Goal: Task Accomplishment & Management: Use online tool/utility

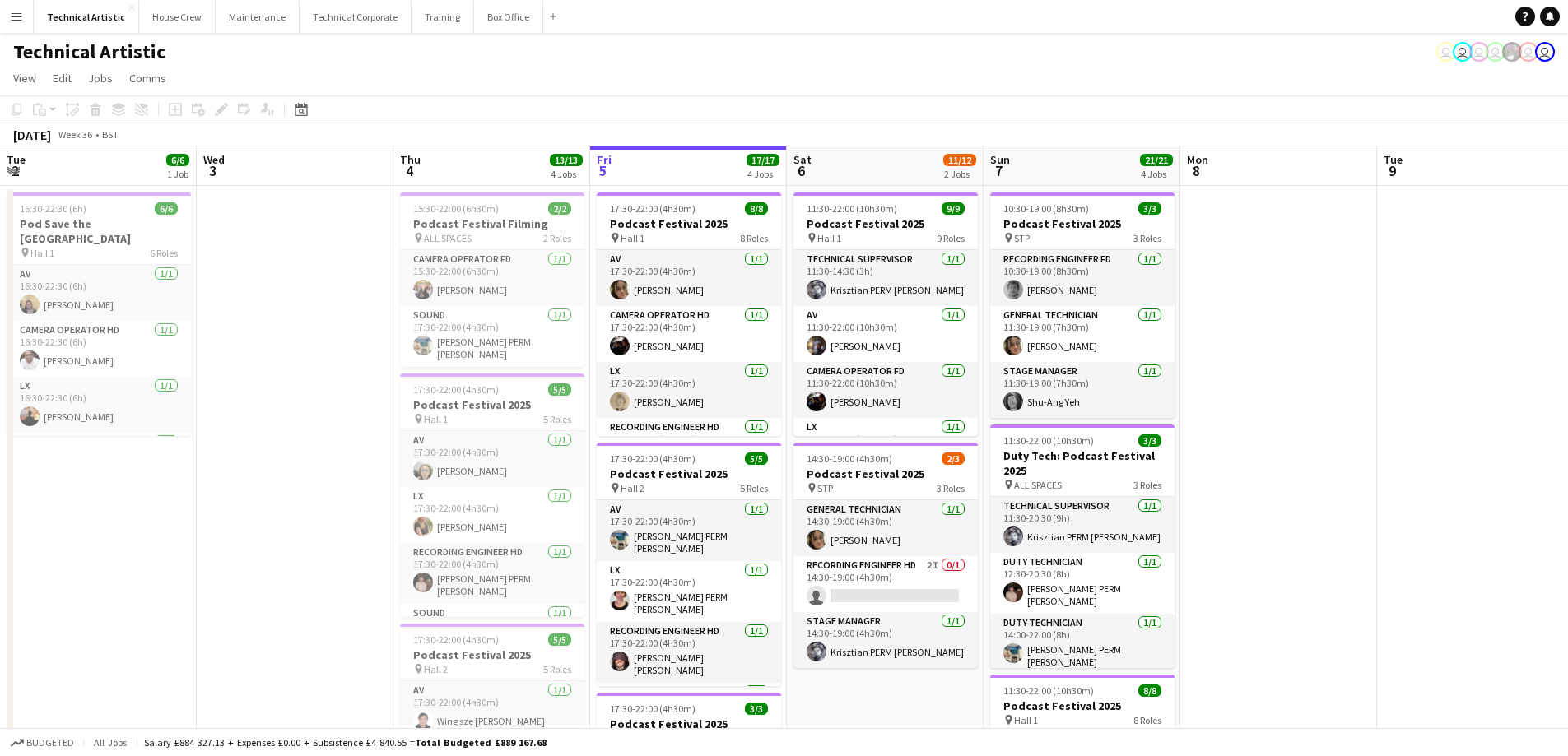
scroll to position [0, 393]
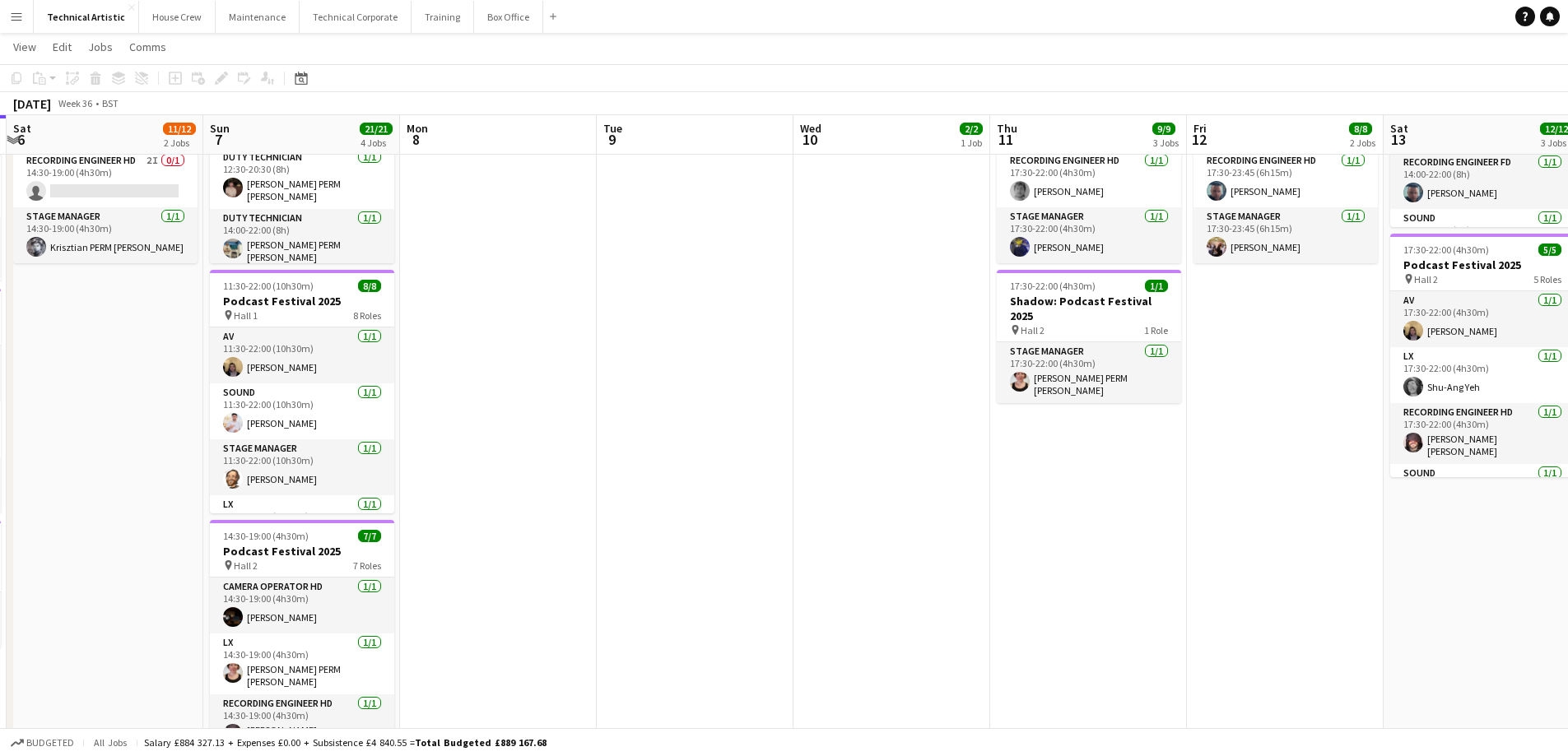
scroll to position [0, 835]
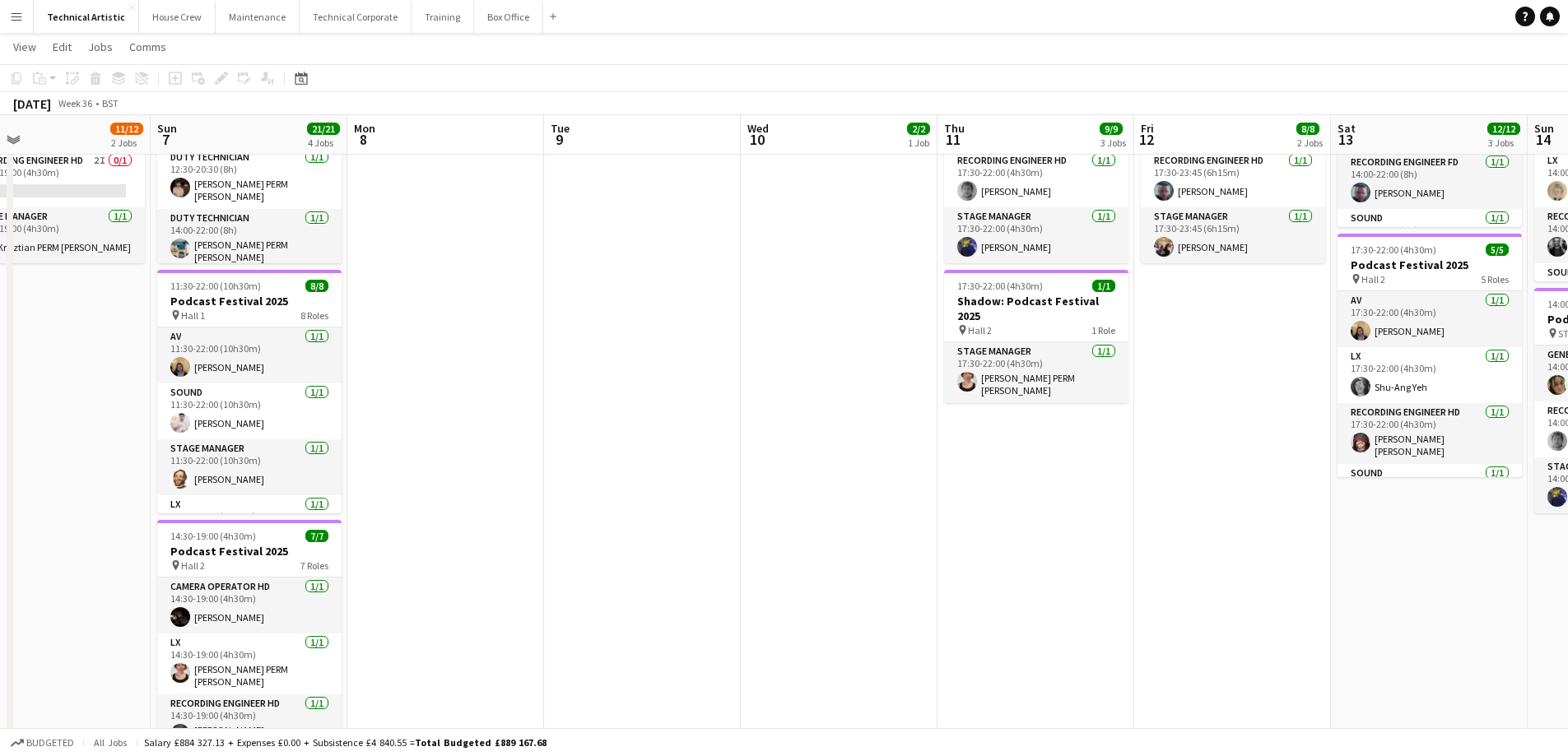
drag, startPoint x: 1240, startPoint y: 518, endPoint x: 714, endPoint y: 385, distance: 542.6
click at [798, 525] on app-calendar-viewport "Tue 2 6/6 1 Job Wed 3 Thu 4 13/13 4 Jobs Fri 5 17/17 4 Jobs Sat 6 11/12 2 Jobs …" at bounding box center [784, 235] width 1568 height 1149
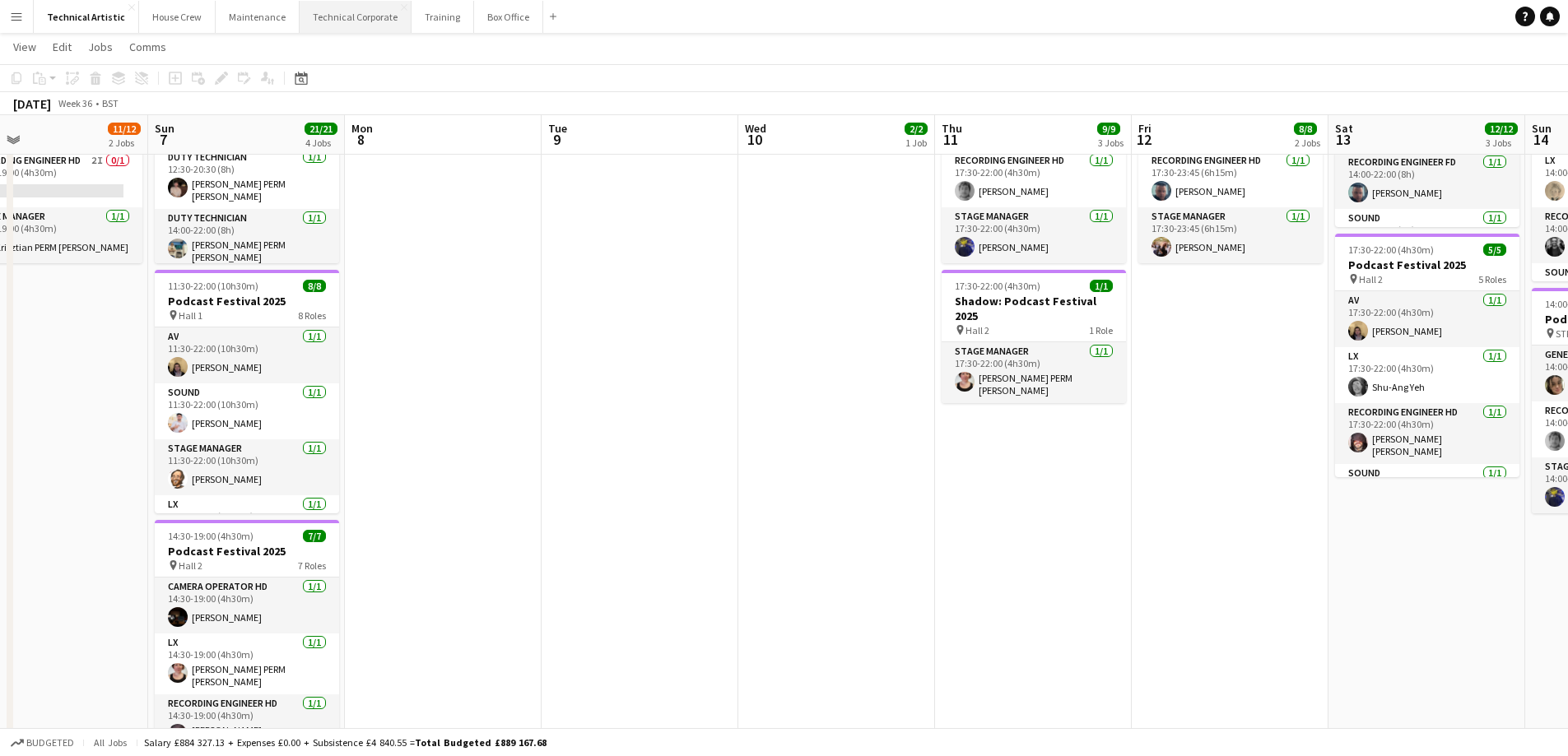
click at [328, 19] on button "Technical Corporate Close" at bounding box center [356, 16] width 112 height 32
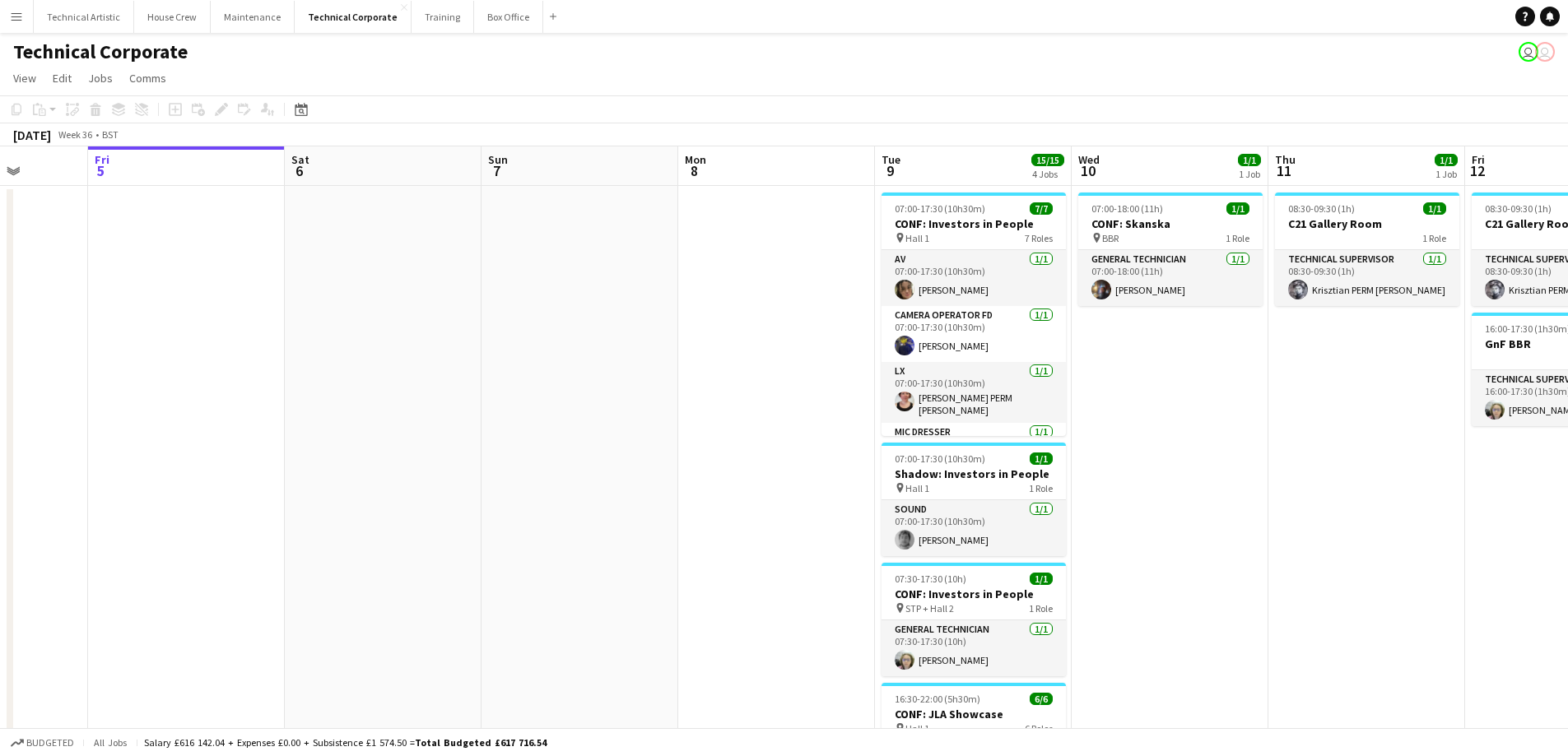
drag, startPoint x: 872, startPoint y: 545, endPoint x: 762, endPoint y: 540, distance: 110.1
click at [762, 540] on app-calendar-viewport "Tue 2 Wed 3 3/3 1 Job Thu 4 Fri 5 Sat 6 Sun 7 Mon 8 Tue 9 15/15 4 Jobs Wed 10 1…" at bounding box center [784, 568] width 1568 height 845
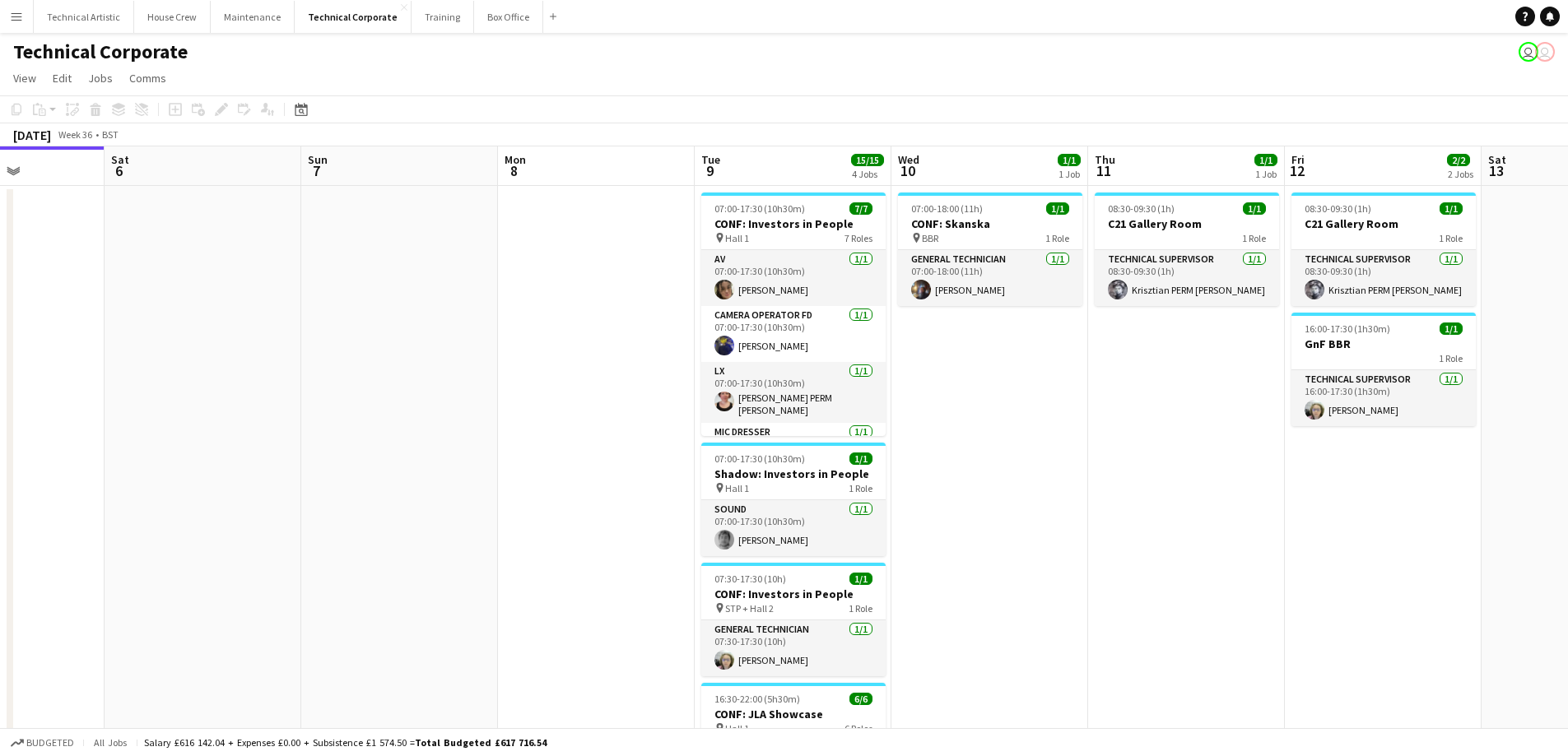
drag, startPoint x: 1296, startPoint y: 562, endPoint x: 1115, endPoint y: 562, distance: 181.0
click at [1115, 562] on app-calendar-viewport "Wed 3 3/3 1 Job Thu 4 Fri 5 Sat 6 Sun 7 Mon 8 Tue 9 15/15 4 Jobs Wed 10 1/1 1 J…" at bounding box center [784, 568] width 1568 height 845
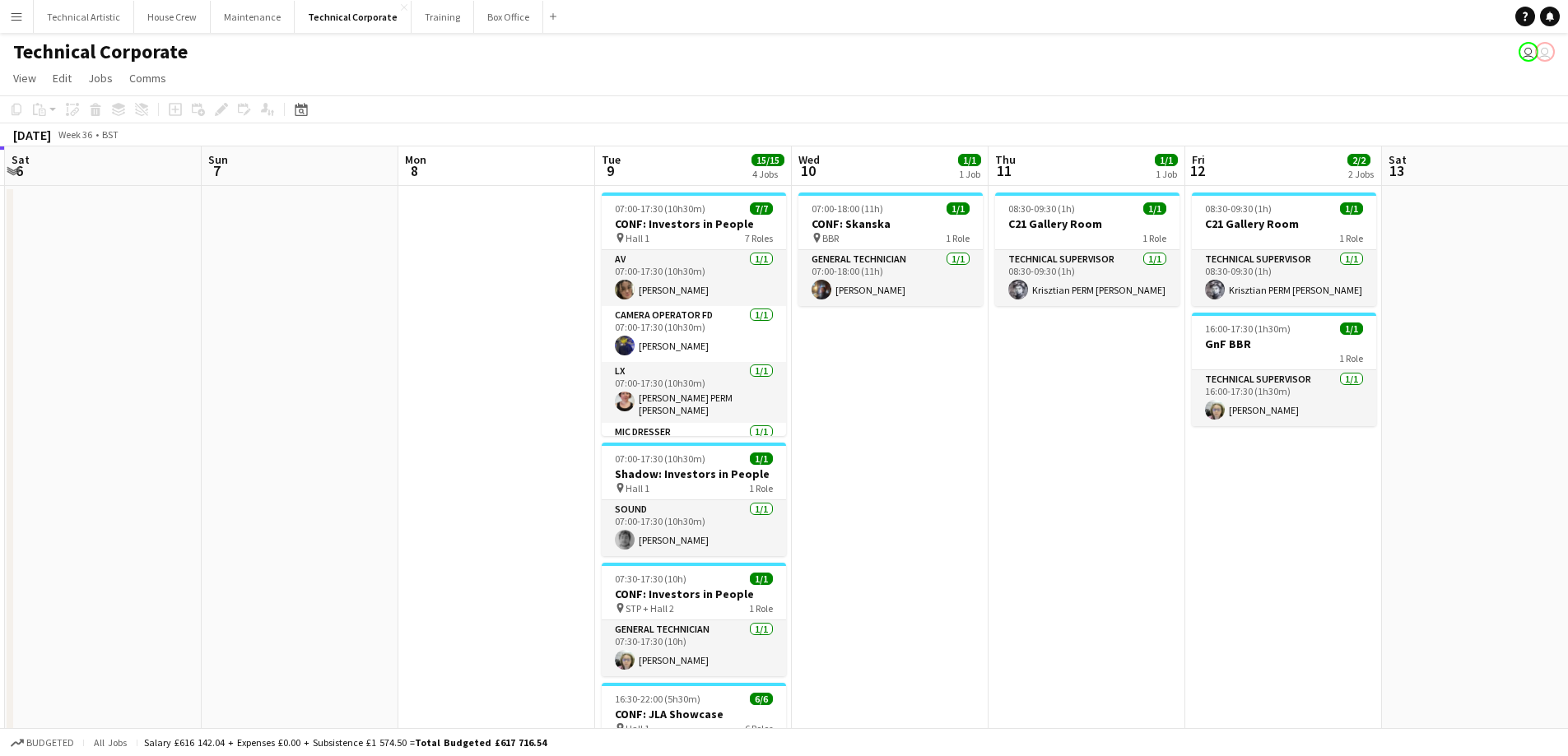
drag, startPoint x: 1102, startPoint y: 567, endPoint x: 1002, endPoint y: 575, distance: 100.3
click at [1002, 575] on app-calendar-viewport "Wed 3 3/3 1 Job Thu 4 Fri 5 Sat 6 Sun 7 Mon 8 Tue 9 15/15 4 Jobs Wed 10 1/1 1 J…" at bounding box center [784, 568] width 1568 height 845
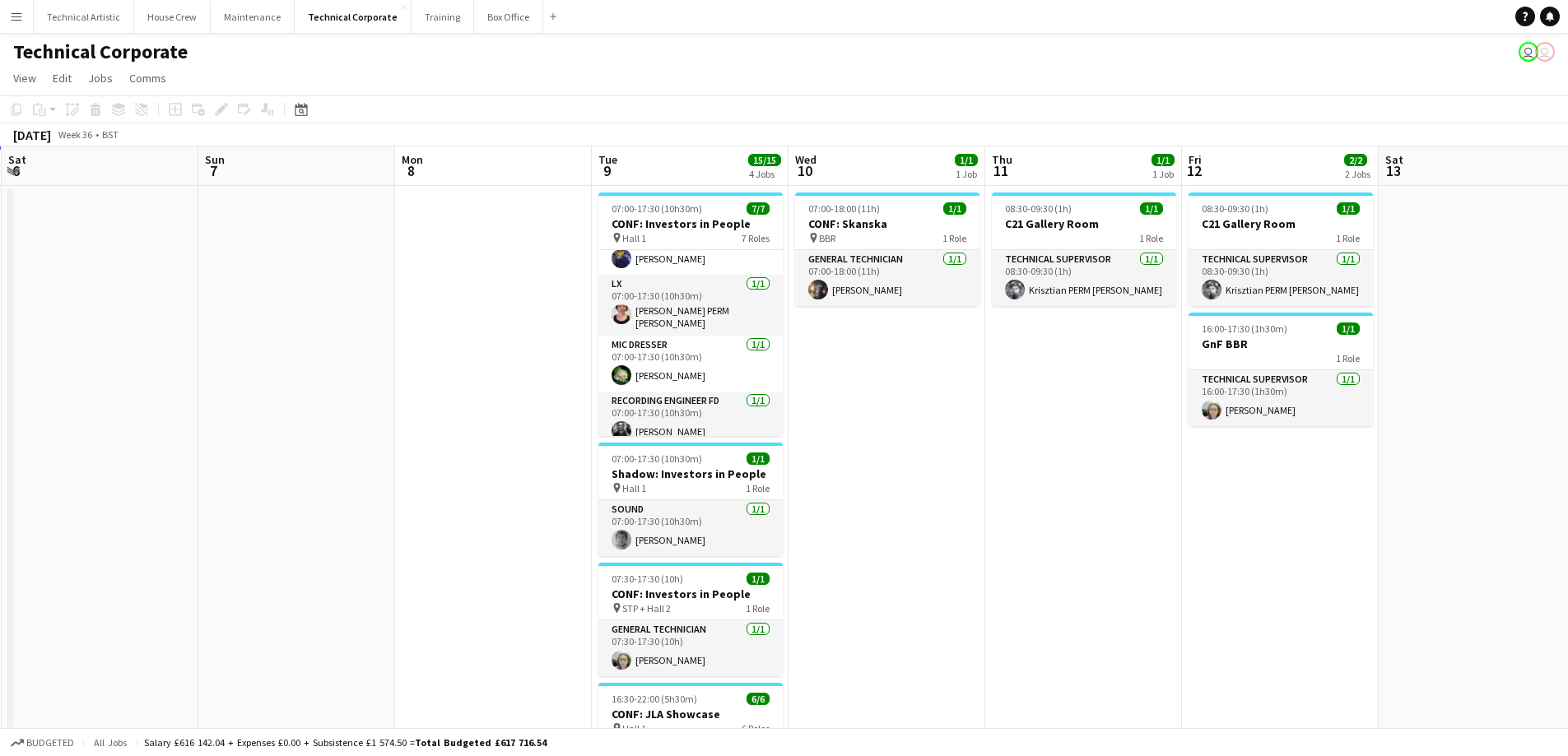
scroll to position [206, 0]
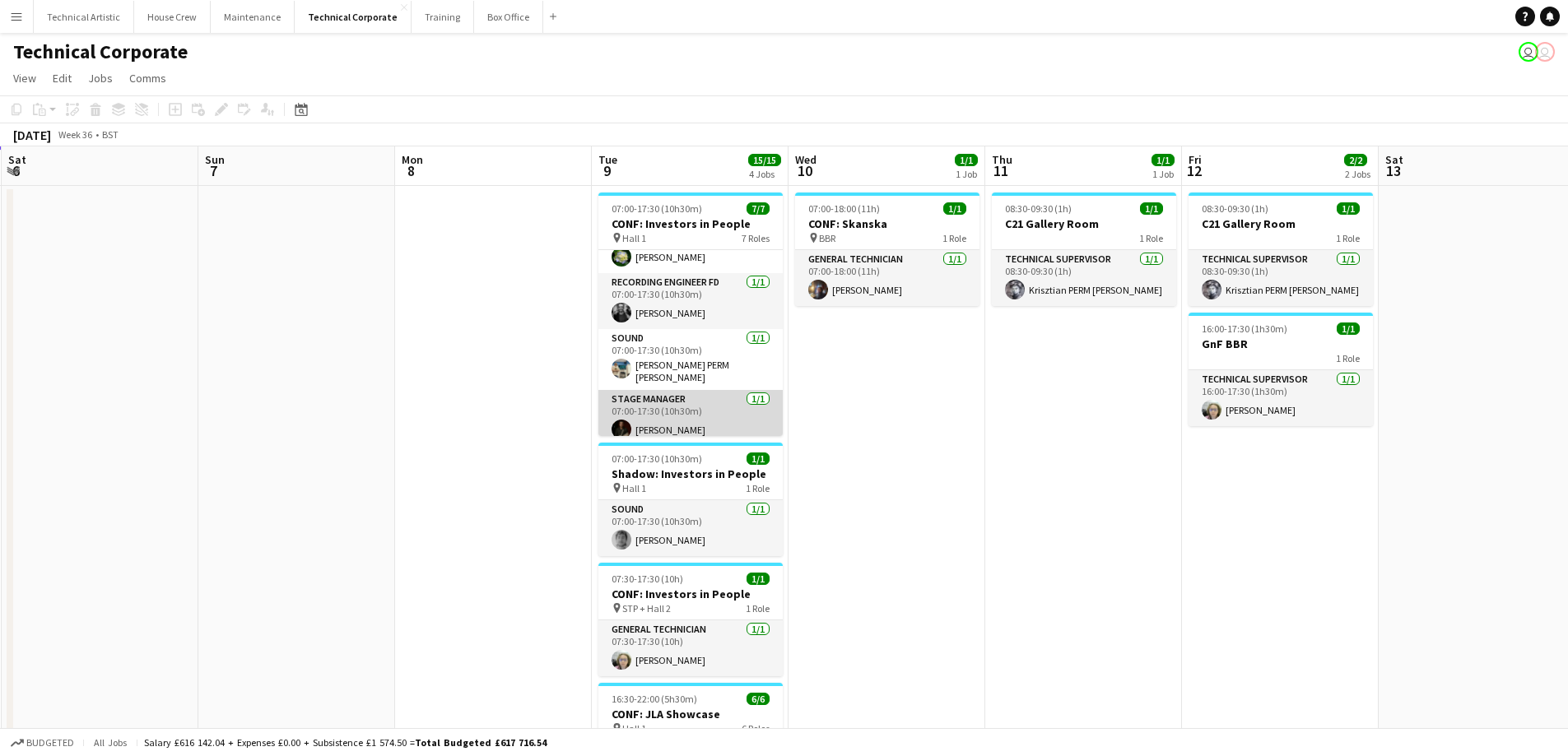
click at [657, 408] on app-card-role "Stage Manager [DATE] 07:00-17:30 (10h30m) [PERSON_NAME]" at bounding box center [691, 418] width 184 height 56
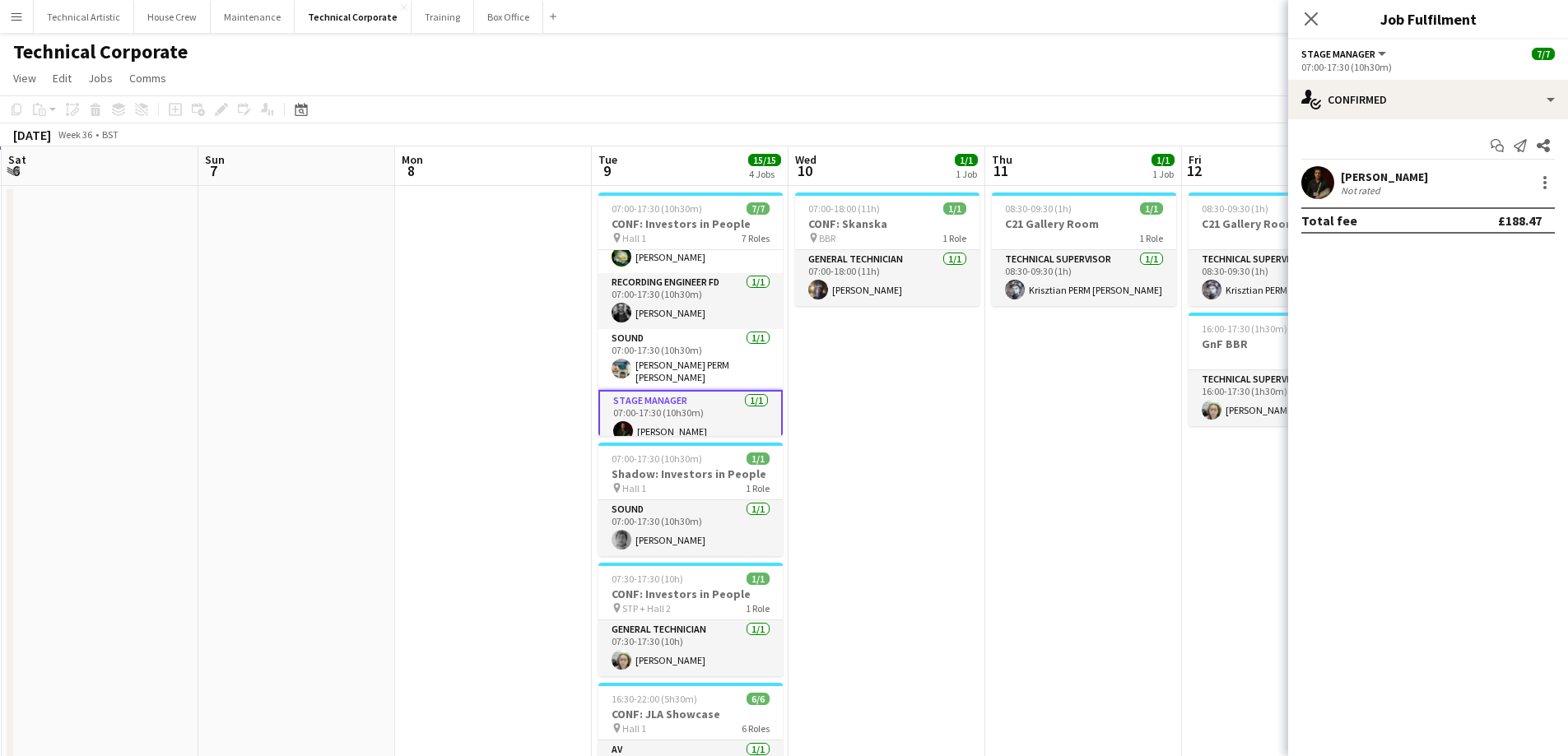
click at [1321, 183] on app-user-avatar at bounding box center [1318, 183] width 33 height 33
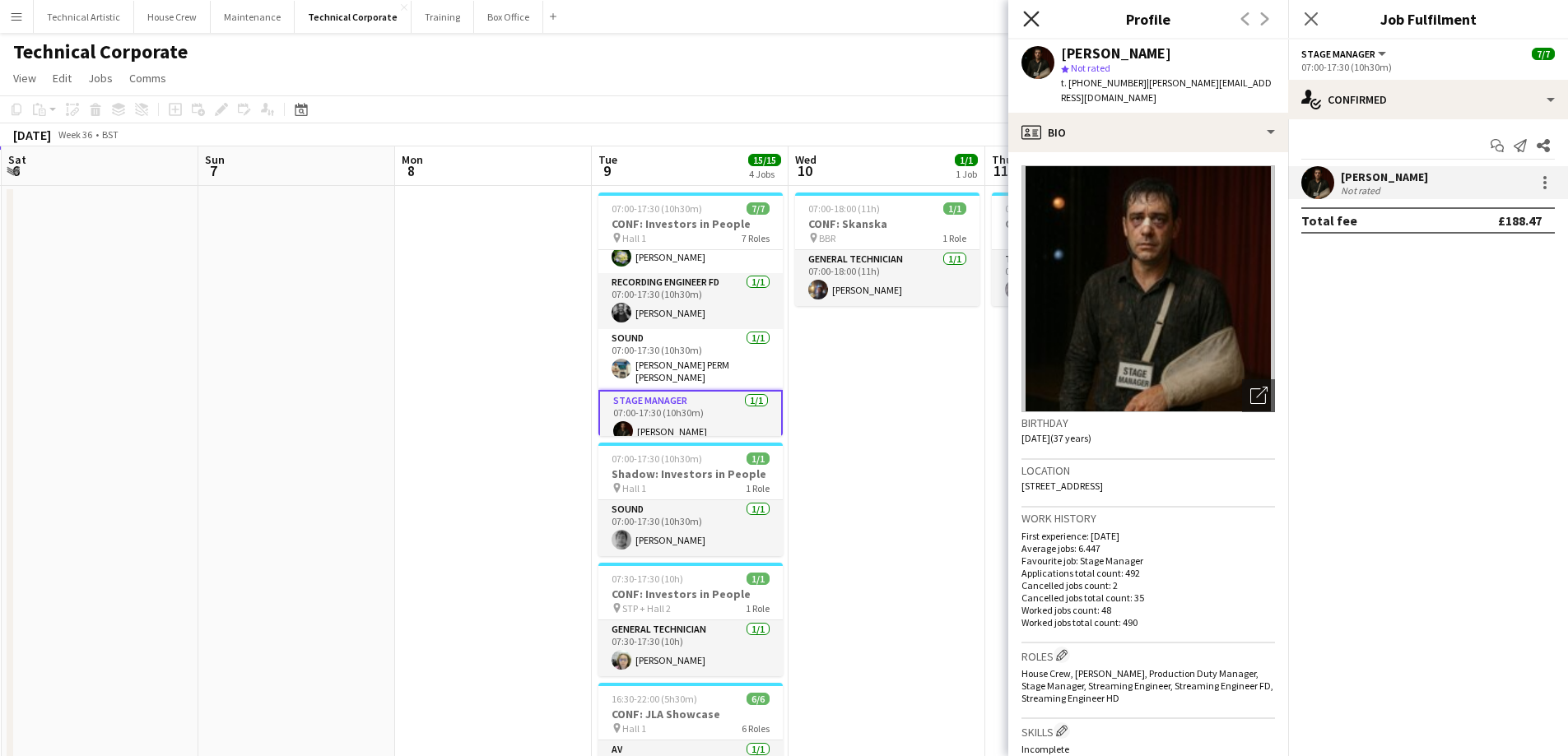
click at [1035, 21] on icon "Close pop-in" at bounding box center [1031, 18] width 16 height 16
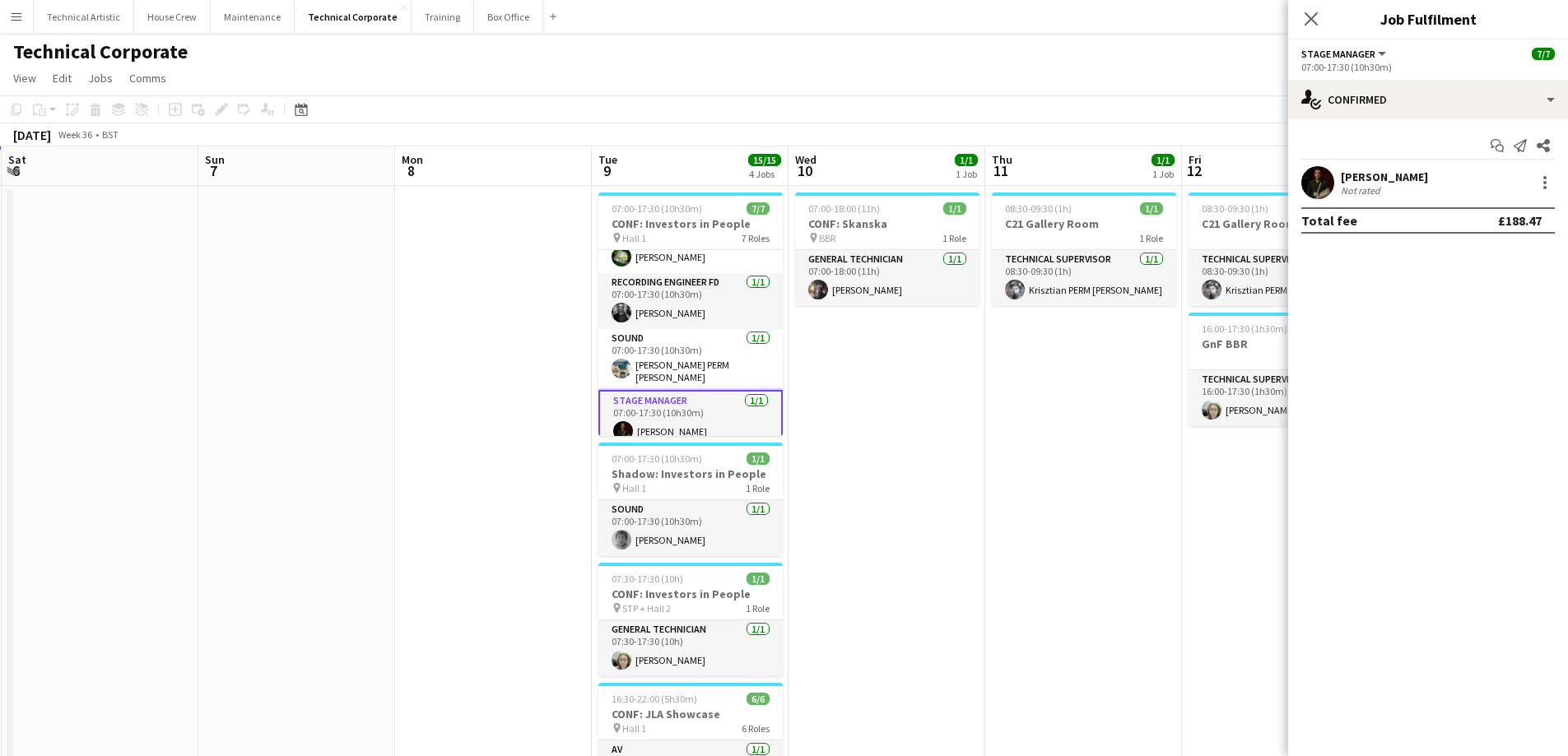
click at [483, 413] on app-date-cell at bounding box center [493, 588] width 197 height 805
